Goal: Transaction & Acquisition: Purchase product/service

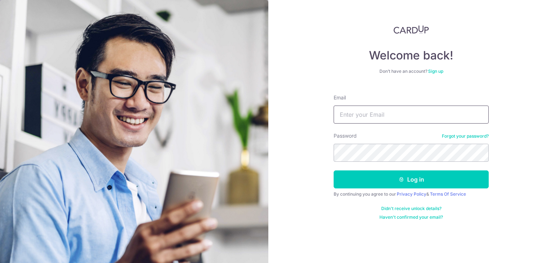
click at [384, 111] on input "Email" at bounding box center [410, 115] width 155 height 18
paste input "meiling@beliftsg.com"
type input "meiling@beliftsg.com"
click at [396, 140] on div "Password Forgot your password?" at bounding box center [410, 147] width 155 height 30
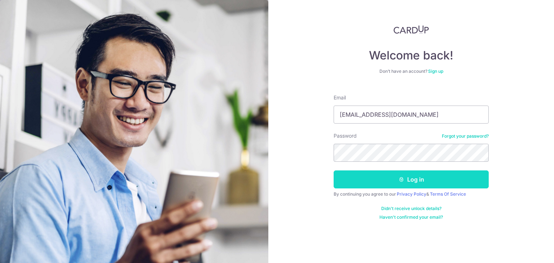
click at [386, 179] on button "Log in" at bounding box center [410, 179] width 155 height 18
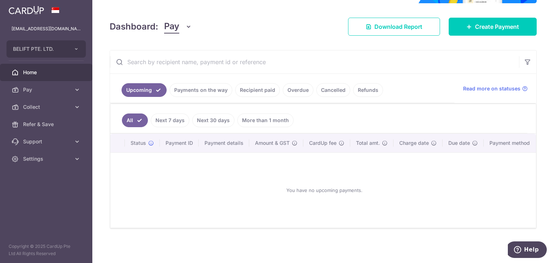
scroll to position [55, 0]
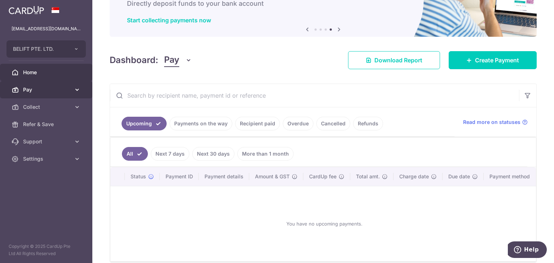
click at [32, 87] on span "Pay" at bounding box center [47, 89] width 48 height 7
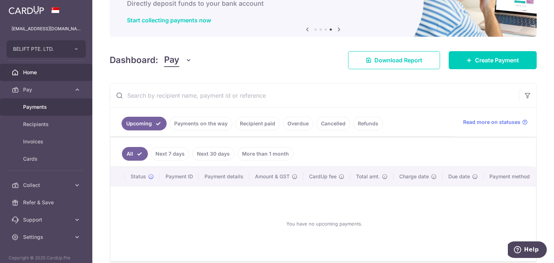
click at [40, 105] on span "Payments" at bounding box center [47, 106] width 48 height 7
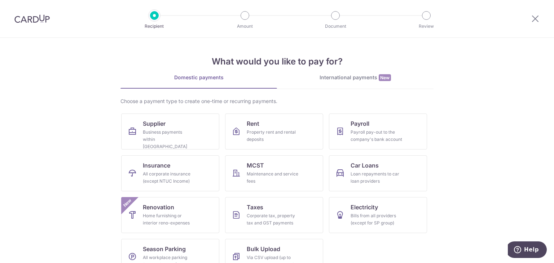
click at [344, 84] on link "International payments New" at bounding box center [355, 81] width 156 height 15
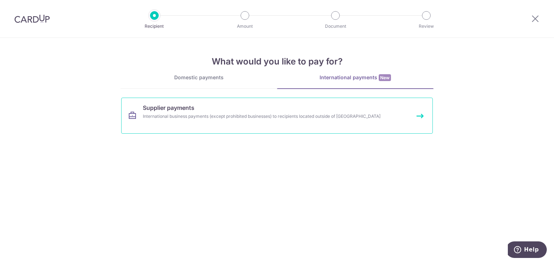
click at [216, 103] on link "Supplier payments International business payments (except prohibited businesses…" at bounding box center [276, 116] width 311 height 36
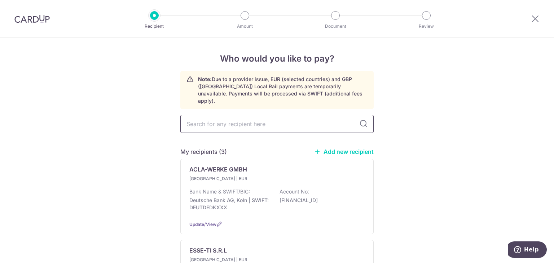
click at [246, 117] on input "text" at bounding box center [276, 124] width 193 height 18
type input "[GEOGRAPHIC_DATA]"
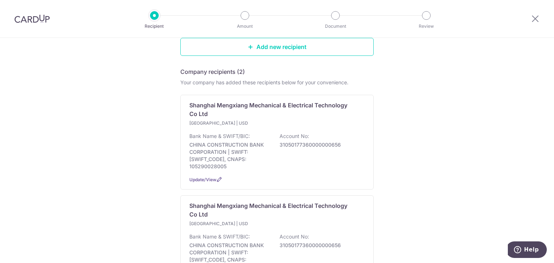
scroll to position [180, 0]
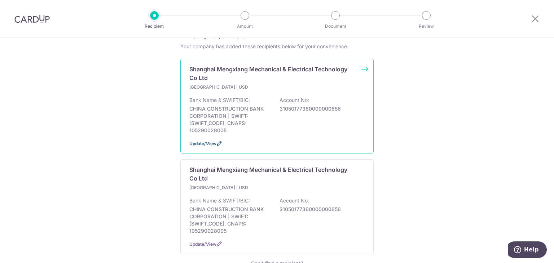
click at [211, 141] on span "Update/View" at bounding box center [202, 143] width 27 height 5
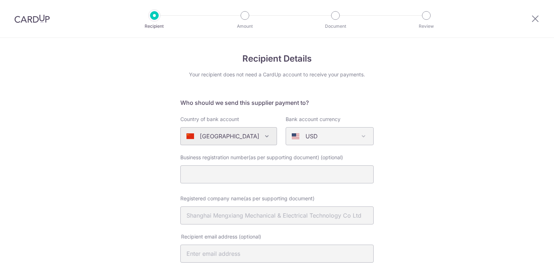
select select "9878"
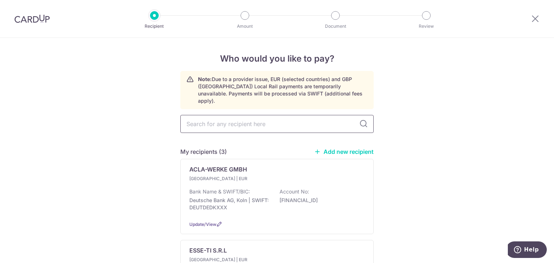
click at [283, 115] on input "text" at bounding box center [276, 124] width 193 height 18
type input "s"
type input "shanghai"
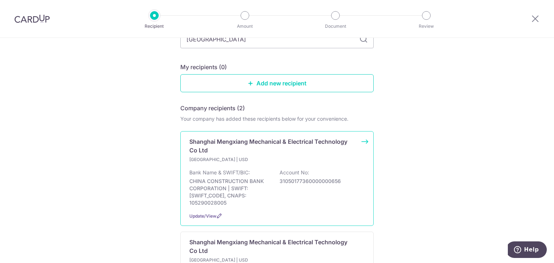
scroll to position [108, 0]
click at [301, 138] on p "Shanghai Mengxiang Mechanical & Electrical Technology Co Ltd" at bounding box center [272, 145] width 166 height 17
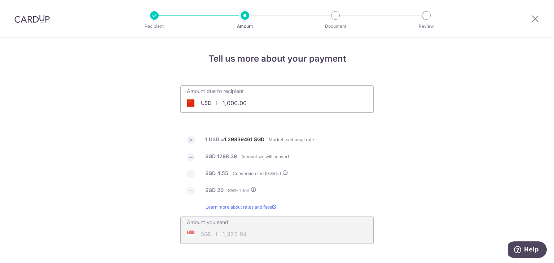
click at [345, 103] on div "Amount due to recipient USD 1,000.00 1000" at bounding box center [276, 98] width 193 height 27
click at [255, 101] on input "1,000.00" at bounding box center [236, 103] width 111 height 17
click at [255, 102] on input "1,000.00" at bounding box center [236, 103] width 111 height 17
type input "2,278.00"
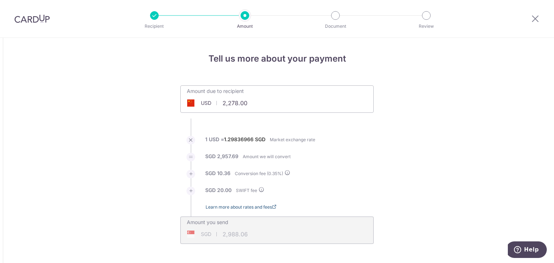
type input "2,988.06"
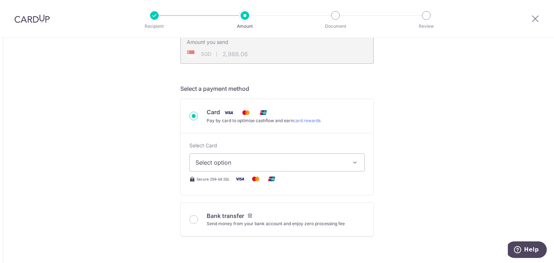
scroll to position [216, 0]
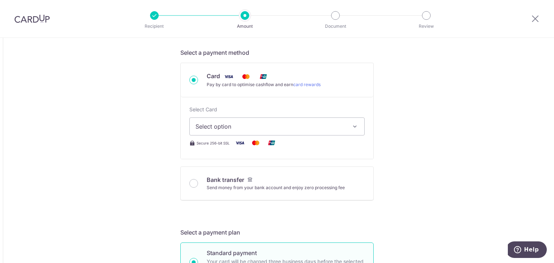
drag, startPoint x: 194, startPoint y: 182, endPoint x: 301, endPoint y: 124, distance: 121.7
click at [194, 182] on input "Bank transfer Send money from your bank account and enjoy zero processing fee" at bounding box center [193, 183] width 9 height 9
radio input "true"
type input "2,278.00"
type input "2,983.37"
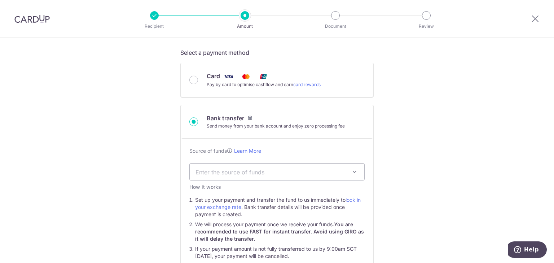
click at [316, 170] on span "Enter the source of funds" at bounding box center [270, 172] width 151 height 8
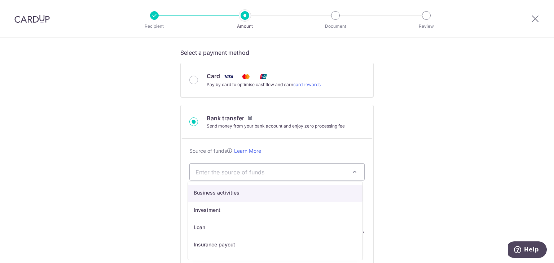
select select "1"
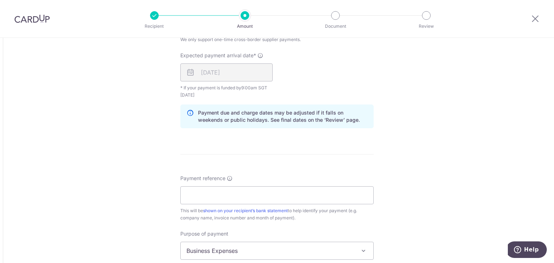
scroll to position [649, 0]
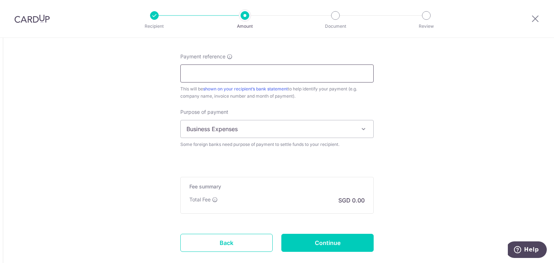
click at [251, 72] on input "Payment reference" at bounding box center [276, 74] width 193 height 18
type input "I1625169"
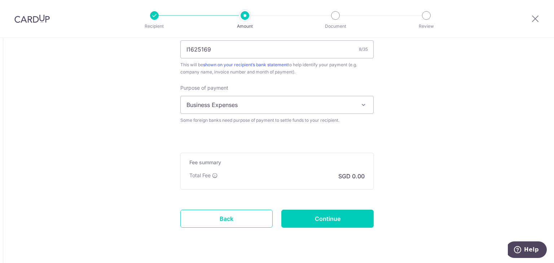
scroll to position [690, 0]
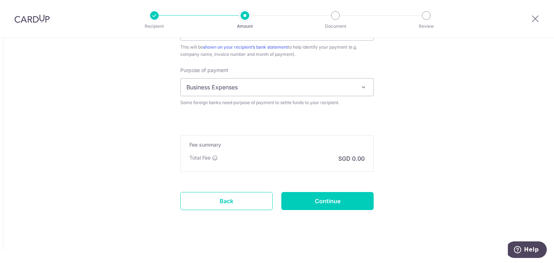
click at [344, 196] on input "Continue" at bounding box center [327, 201] width 92 height 18
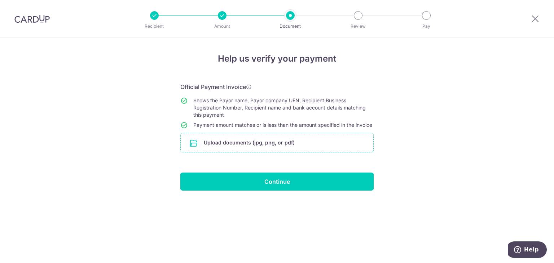
click at [287, 150] on input "file" at bounding box center [277, 142] width 192 height 19
click at [270, 152] on input "file" at bounding box center [277, 142] width 192 height 19
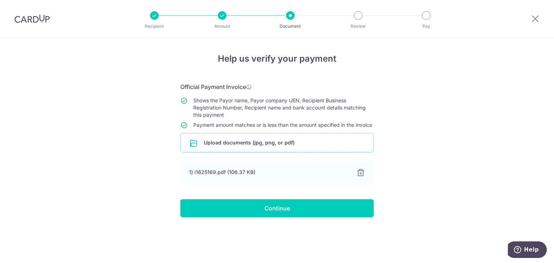
click at [479, 136] on div "Help us verify your payment Official Payment Invoice Shows the Payor name, Payo…" at bounding box center [277, 150] width 554 height 225
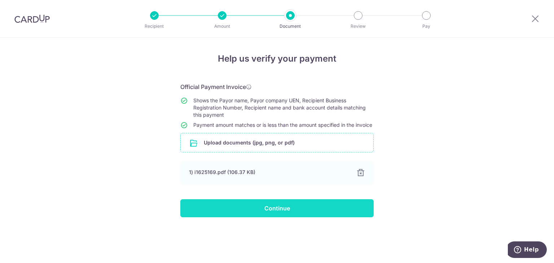
click at [344, 217] on input "Continue" at bounding box center [276, 208] width 193 height 18
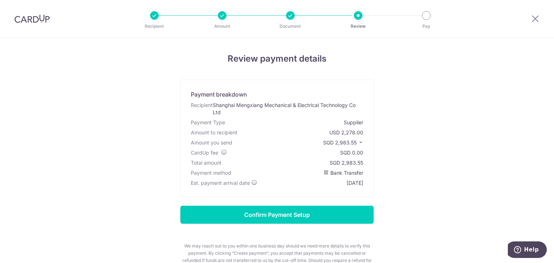
drag, startPoint x: 340, startPoint y: 161, endPoint x: 373, endPoint y: 161, distance: 33.2
click at [373, 161] on div "Review payment details Payment breakdown Recipient Shanghai Mengxiang Mechanica…" at bounding box center [277, 172] width 422 height 241
copy div "2,983.55"
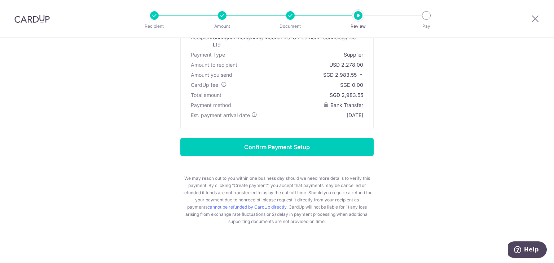
scroll to position [72, 0]
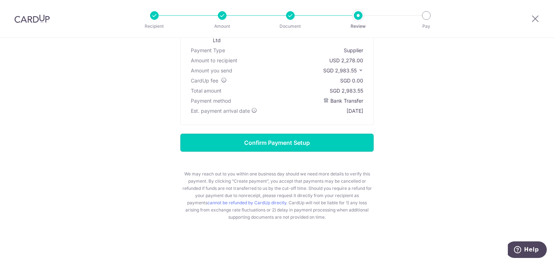
click at [330, 140] on input "Confirm Payment Setup" at bounding box center [276, 143] width 193 height 18
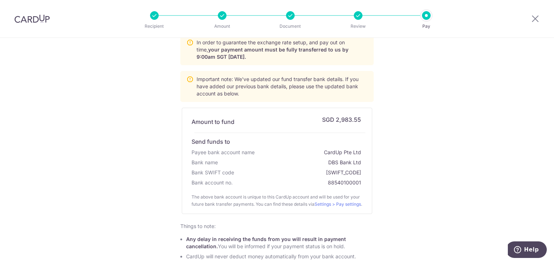
scroll to position [140, 0]
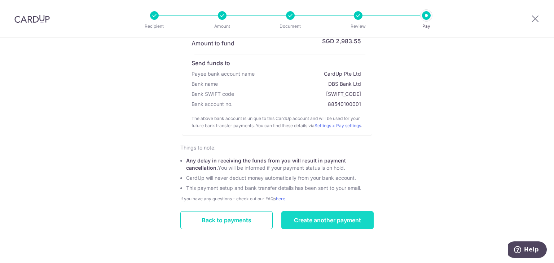
click at [318, 224] on link "Create another payment" at bounding box center [327, 220] width 92 height 18
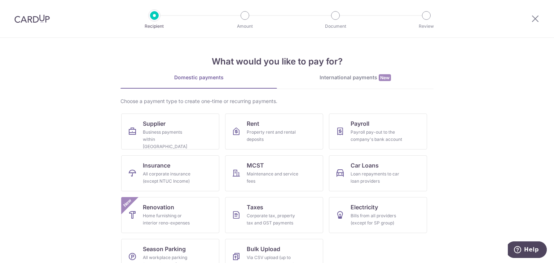
click at [34, 18] on img at bounding box center [31, 18] width 35 height 9
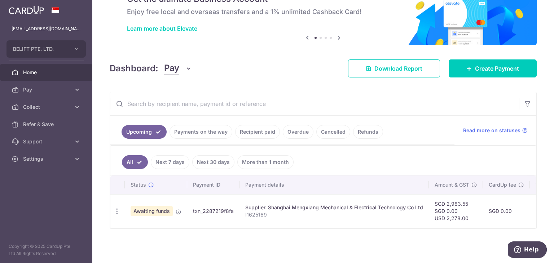
scroll to position [41, 0]
drag, startPoint x: 60, startPoint y: 89, endPoint x: 68, endPoint y: 90, distance: 8.7
click at [60, 89] on span "Pay" at bounding box center [47, 89] width 48 height 7
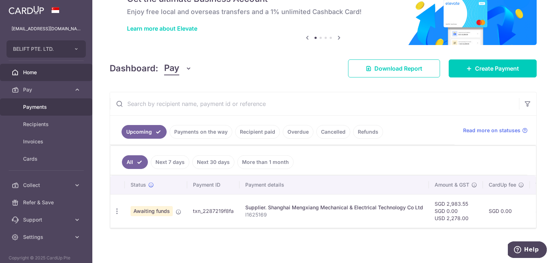
click at [28, 108] on span "Payments" at bounding box center [47, 106] width 48 height 7
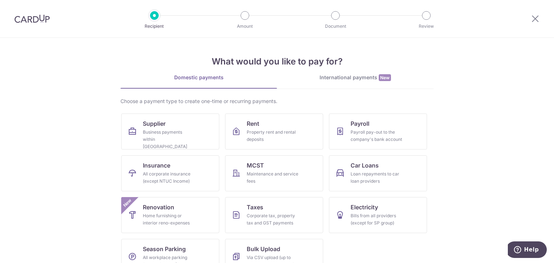
click at [337, 76] on div "International payments New" at bounding box center [355, 78] width 156 height 8
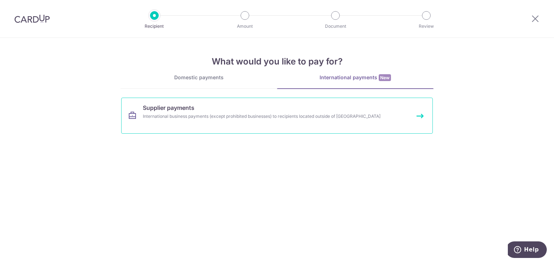
click at [257, 119] on div "International business payments (except prohibited businesses) to recipients lo…" at bounding box center [267, 116] width 249 height 7
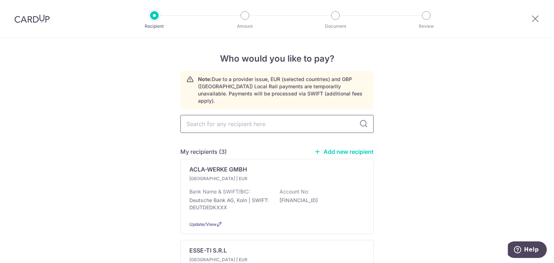
click at [247, 117] on input "text" at bounding box center [276, 124] width 193 height 18
type input "ningbo"
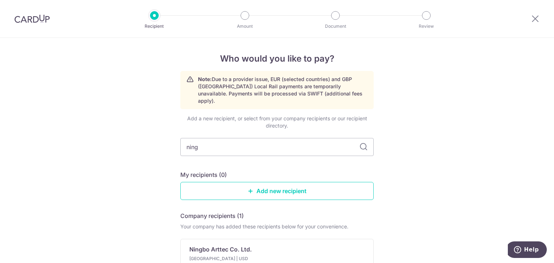
type input "nin"
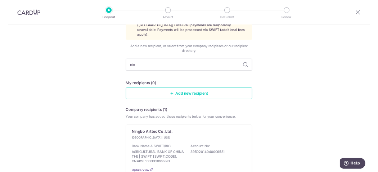
scroll to position [98, 0]
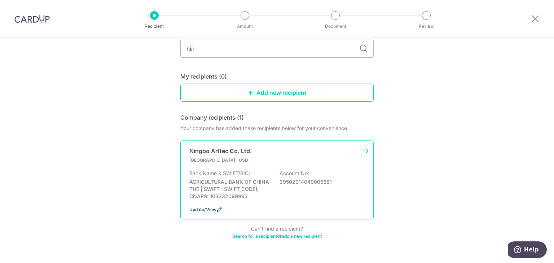
click at [216, 206] on icon at bounding box center [219, 209] width 6 height 6
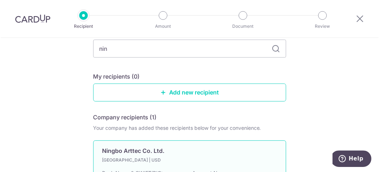
scroll to position [99, 0]
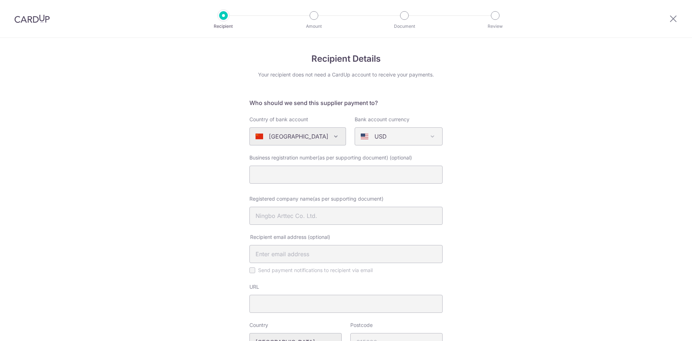
select select "9712"
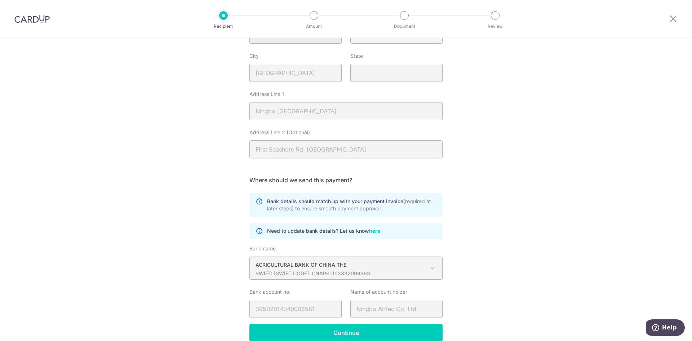
scroll to position [342, 0]
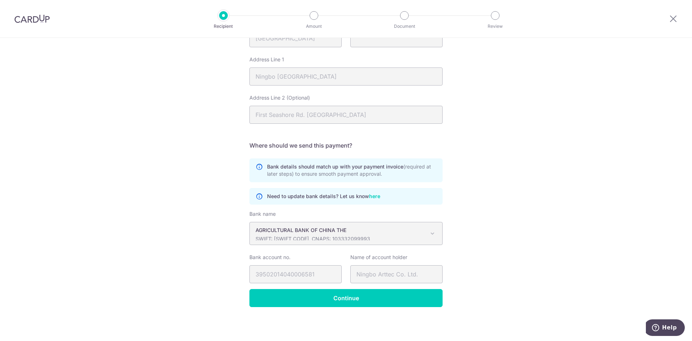
drag, startPoint x: 311, startPoint y: 239, endPoint x: 275, endPoint y: 240, distance: 36.4
click at [275, 240] on p "SWIFT: [SWIFT_CODE], CNAPS: 103332099993" at bounding box center [339, 238] width 169 height 7
drag, startPoint x: 274, startPoint y: 240, endPoint x: 296, endPoint y: 241, distance: 22.4
click at [296, 241] on span "AGRICULTURAL BANK OF CHINA THE SWIFT: [SWIFT_CODE], CNAPS: 103332099993" at bounding box center [346, 233] width 192 height 22
